Goal: Information Seeking & Learning: Learn about a topic

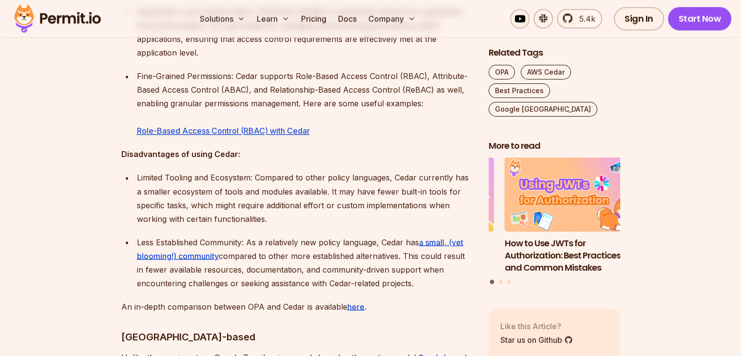
scroll to position [1666, 0]
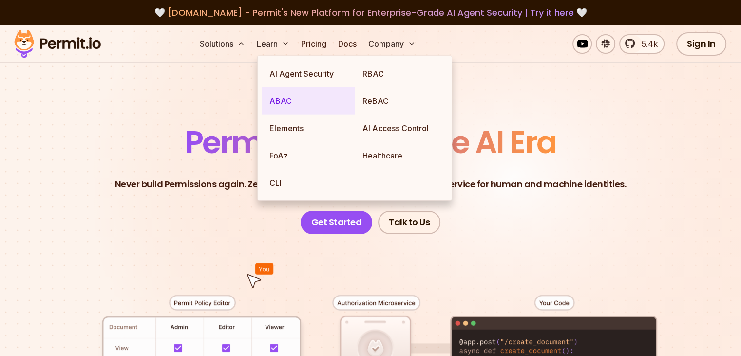
click at [283, 105] on link "ABAC" at bounding box center [308, 100] width 93 height 27
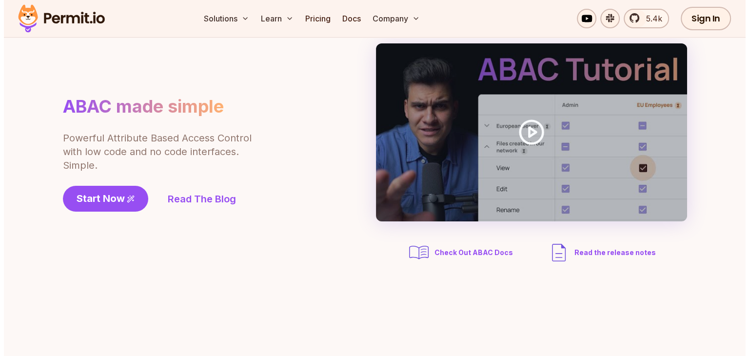
scroll to position [74, 0]
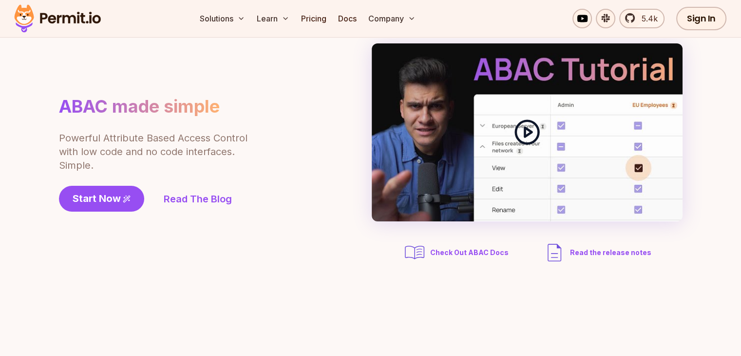
click at [545, 128] on div at bounding box center [527, 132] width 311 height 178
